Goal: Information Seeking & Learning: Learn about a topic

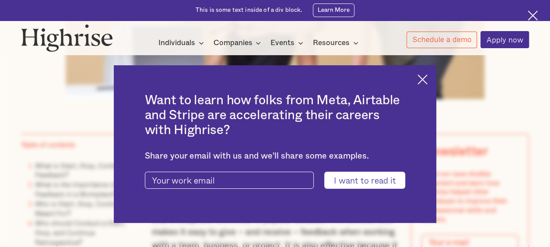
scroll to position [458, 0]
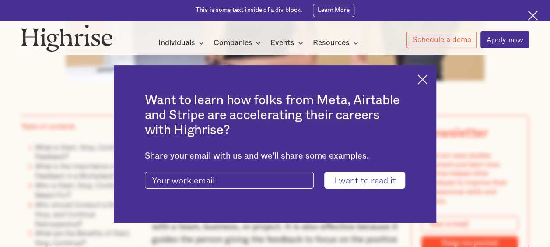
click at [426, 83] on img at bounding box center [422, 79] width 10 height 10
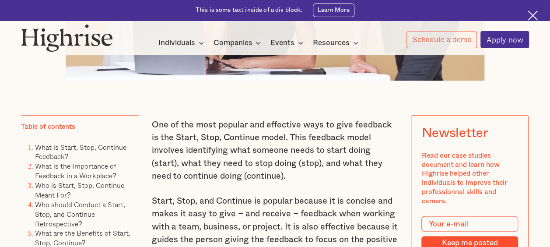
click at [535, 15] on img at bounding box center [532, 15] width 10 height 10
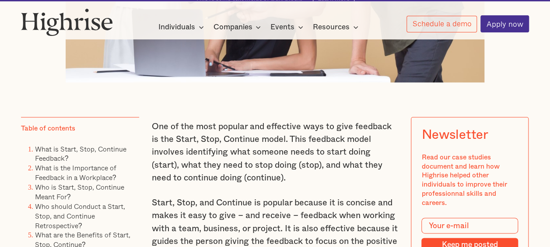
scroll to position [438, 0]
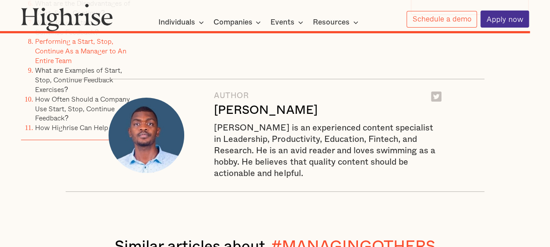
scroll to position [6475, 0]
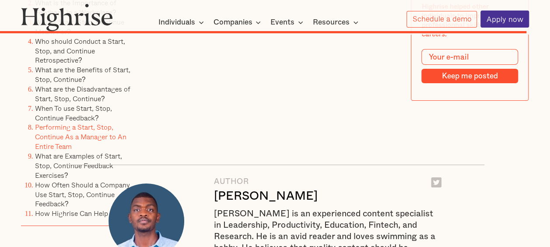
click at [94, 177] on li "What are Examples of Start, Stop, Continue Feedback Exercises?" at bounding box center [87, 166] width 104 height 29
click at [91, 173] on link "What are Examples of Start, Stop, Continue Feedback Exercises?" at bounding box center [78, 166] width 87 height 30
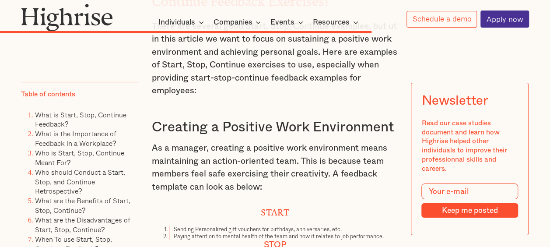
scroll to position [4721, 0]
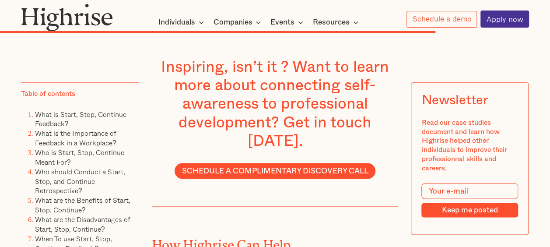
scroll to position [5455, 0]
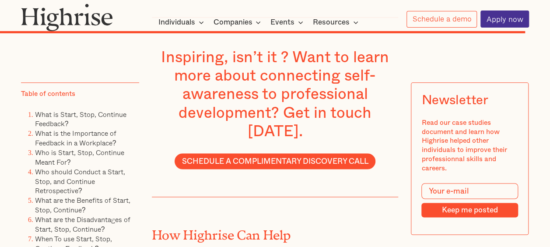
scroll to position [6475, 0]
